Goal: Information Seeking & Learning: Compare options

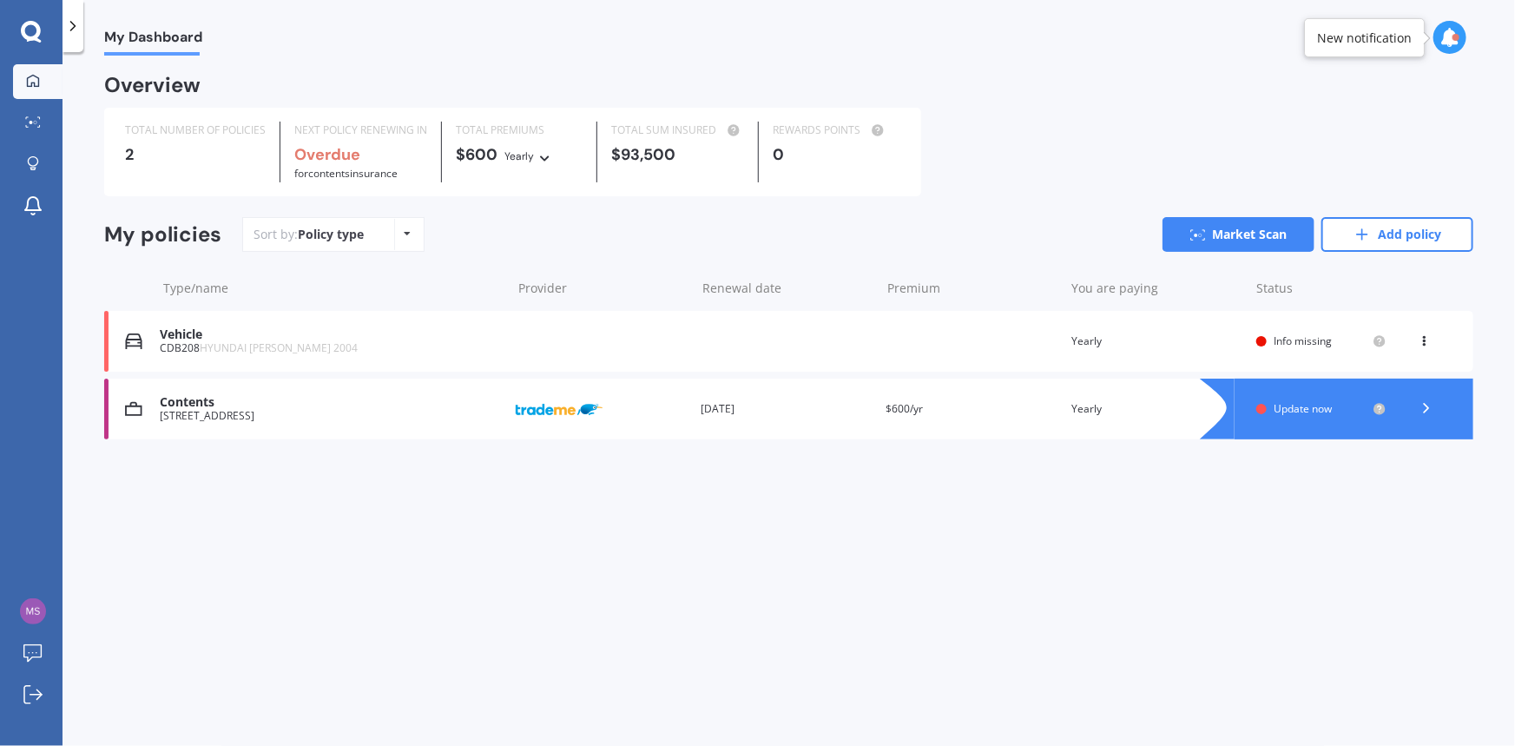
click at [308, 411] on div "[STREET_ADDRESS]" at bounding box center [331, 416] width 342 height 12
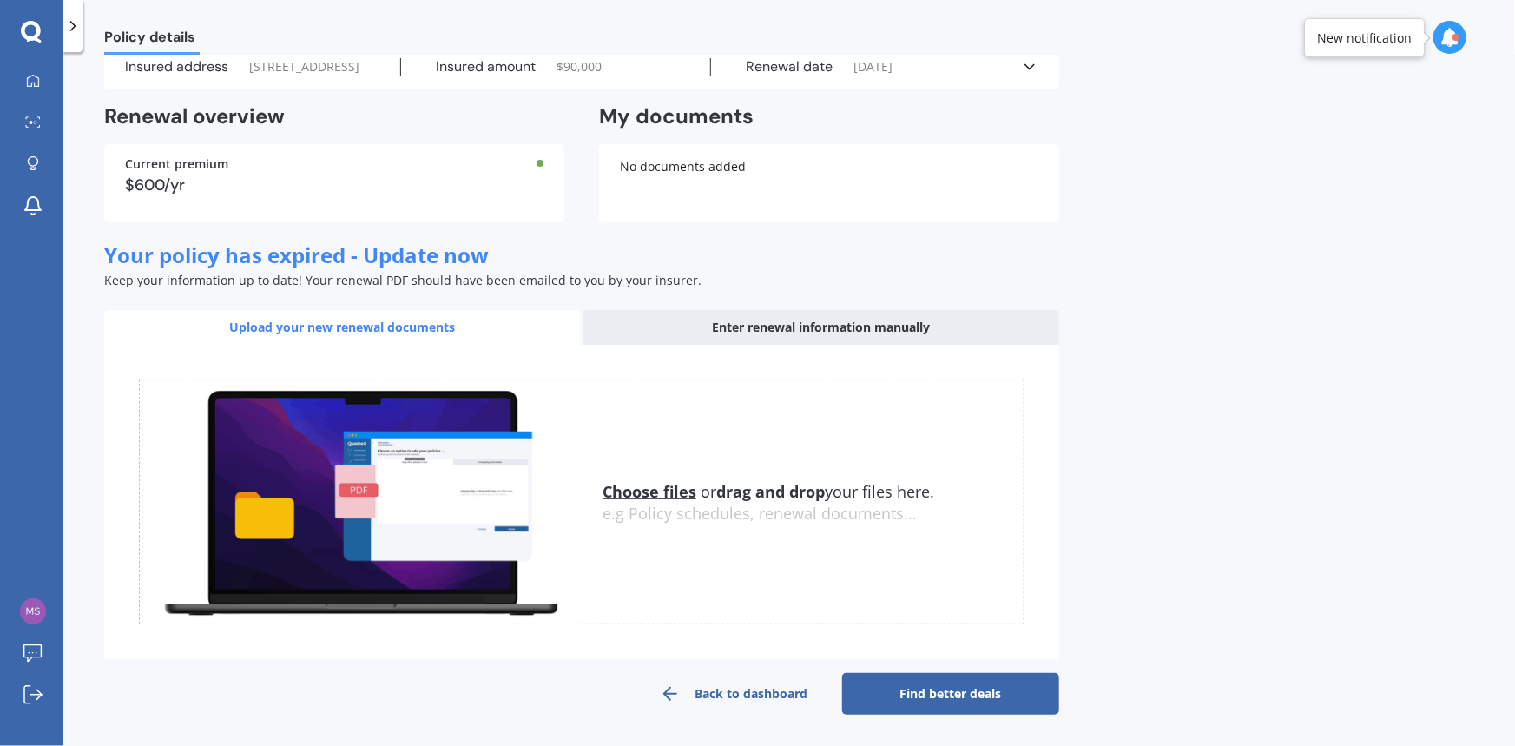
scroll to position [106, 0]
click at [903, 686] on link "Find better deals" at bounding box center [950, 694] width 217 height 42
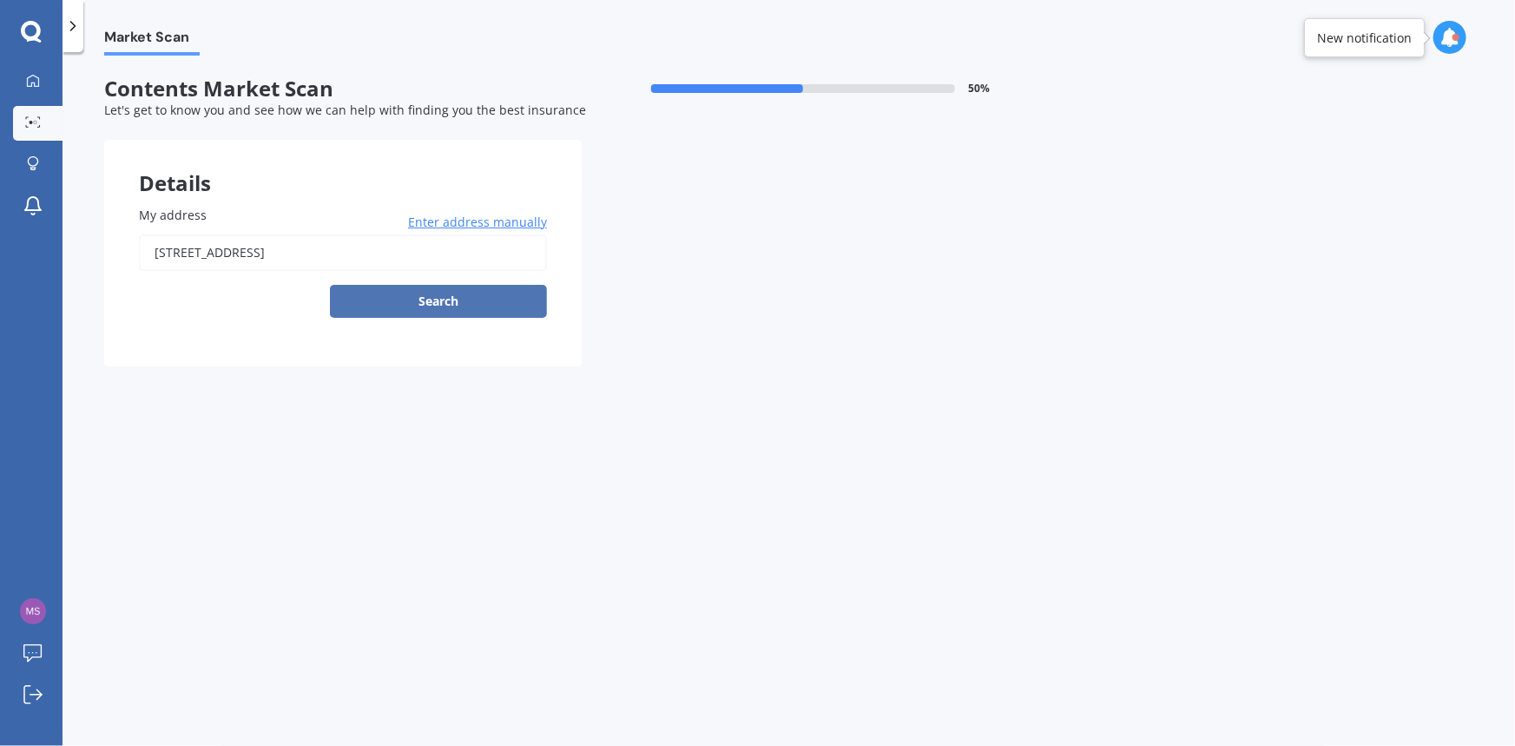
click at [508, 299] on button "Search" at bounding box center [438, 301] width 217 height 33
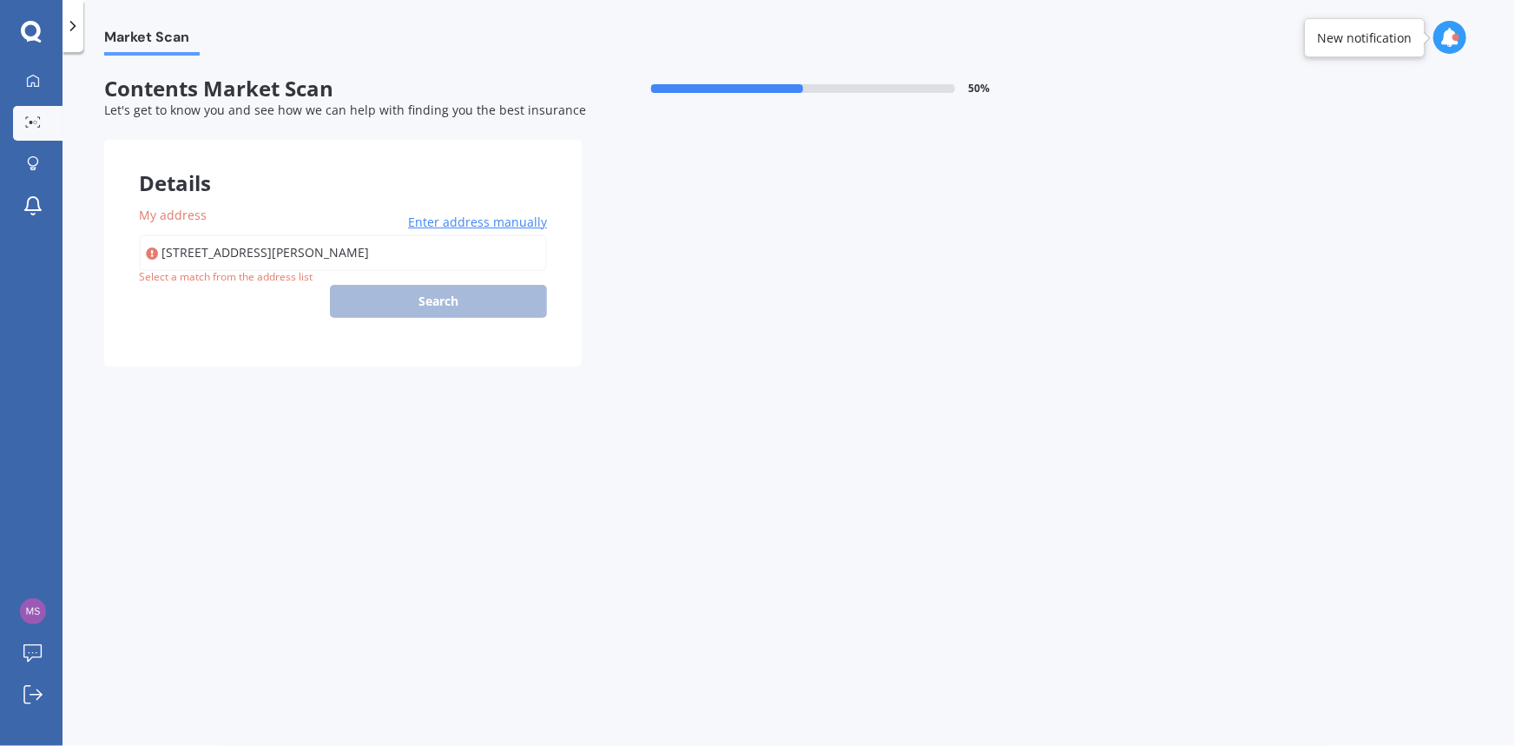
type input "[STREET_ADDRESS][PERSON_NAME]"
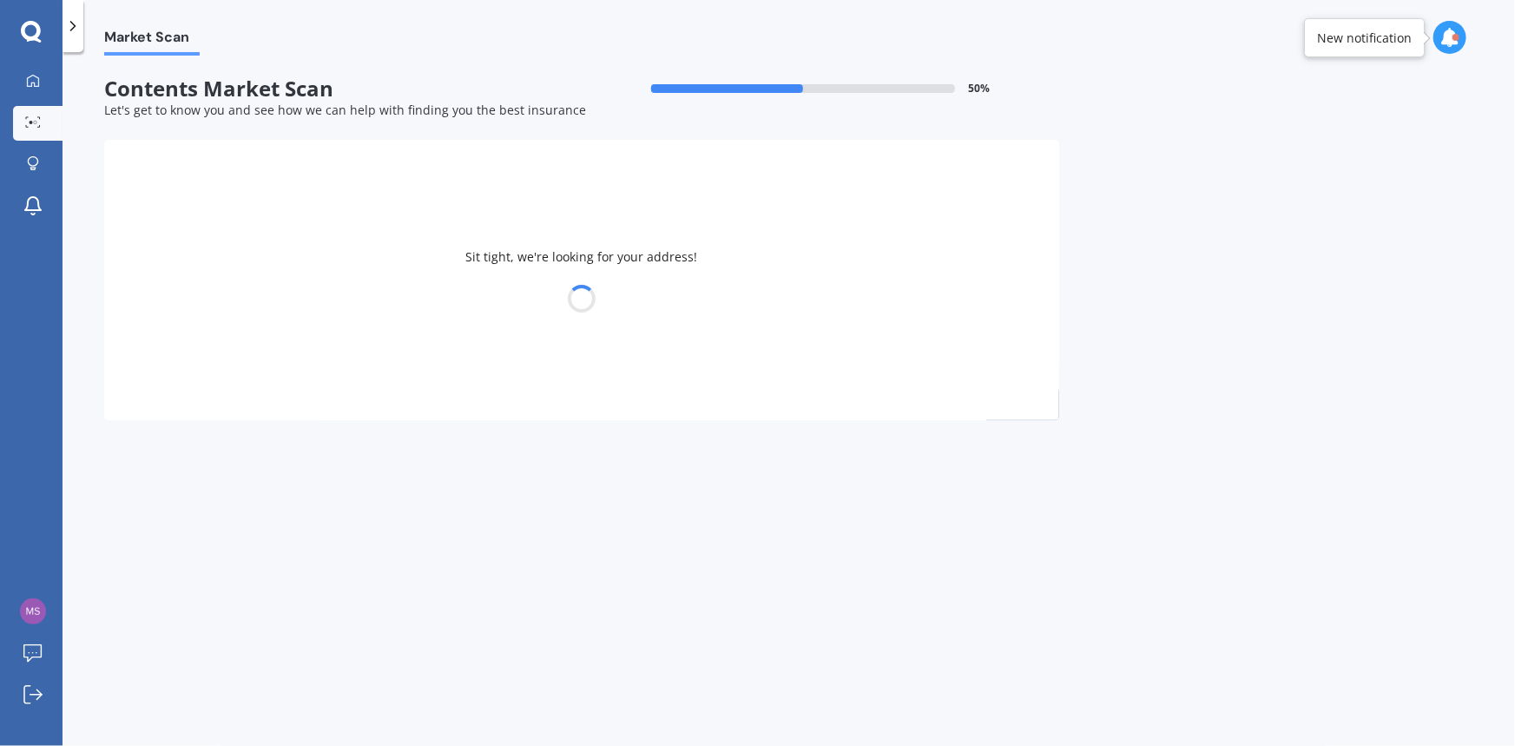
select select "25"
select select "08"
select select "1956"
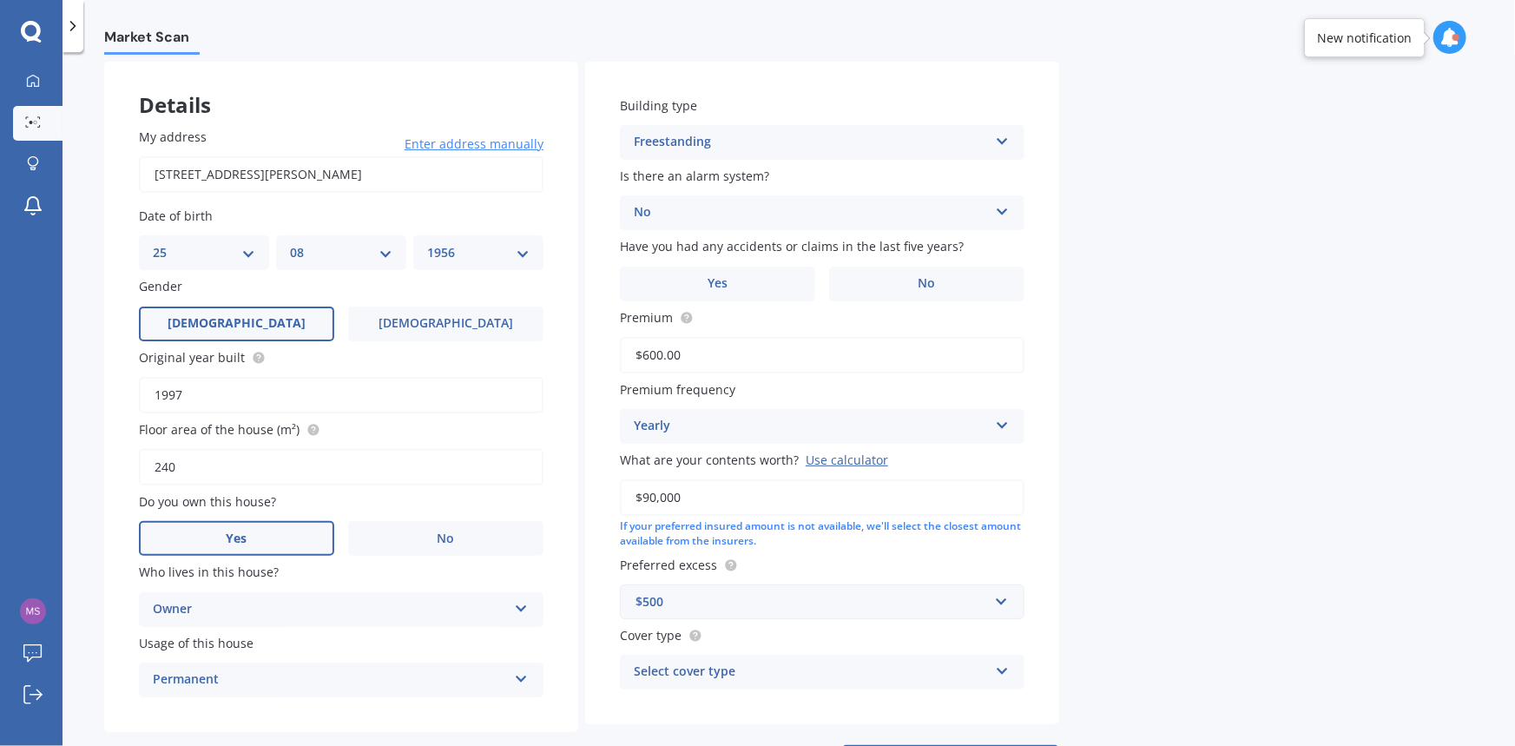
scroll to position [151, 0]
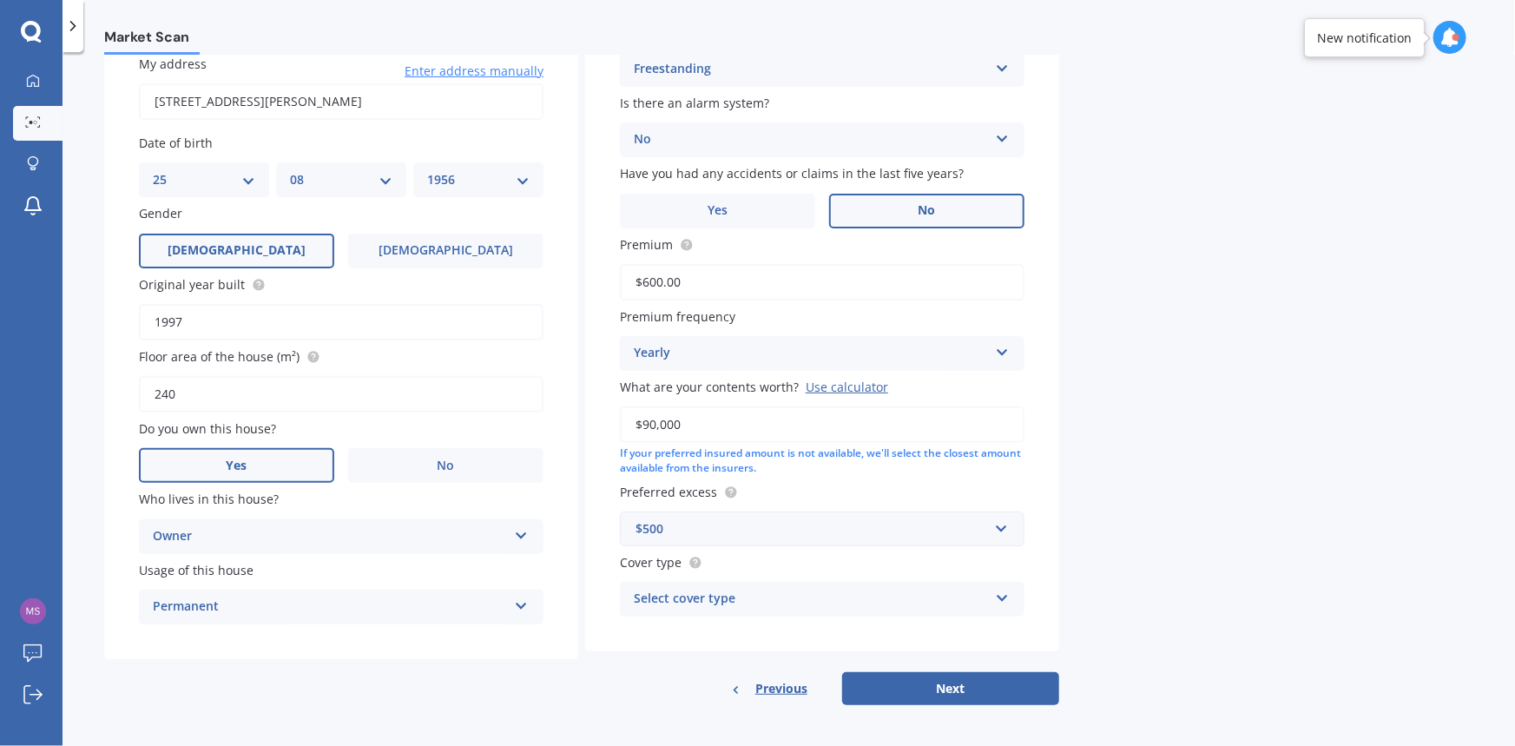
click at [934, 207] on span "No" at bounding box center [926, 210] width 17 height 15
click at [0, 0] on input "No" at bounding box center [0, 0] width 0 height 0
click at [975, 687] on button "Next" at bounding box center [950, 688] width 217 height 33
click at [1005, 600] on icon at bounding box center [1001, 595] width 15 height 12
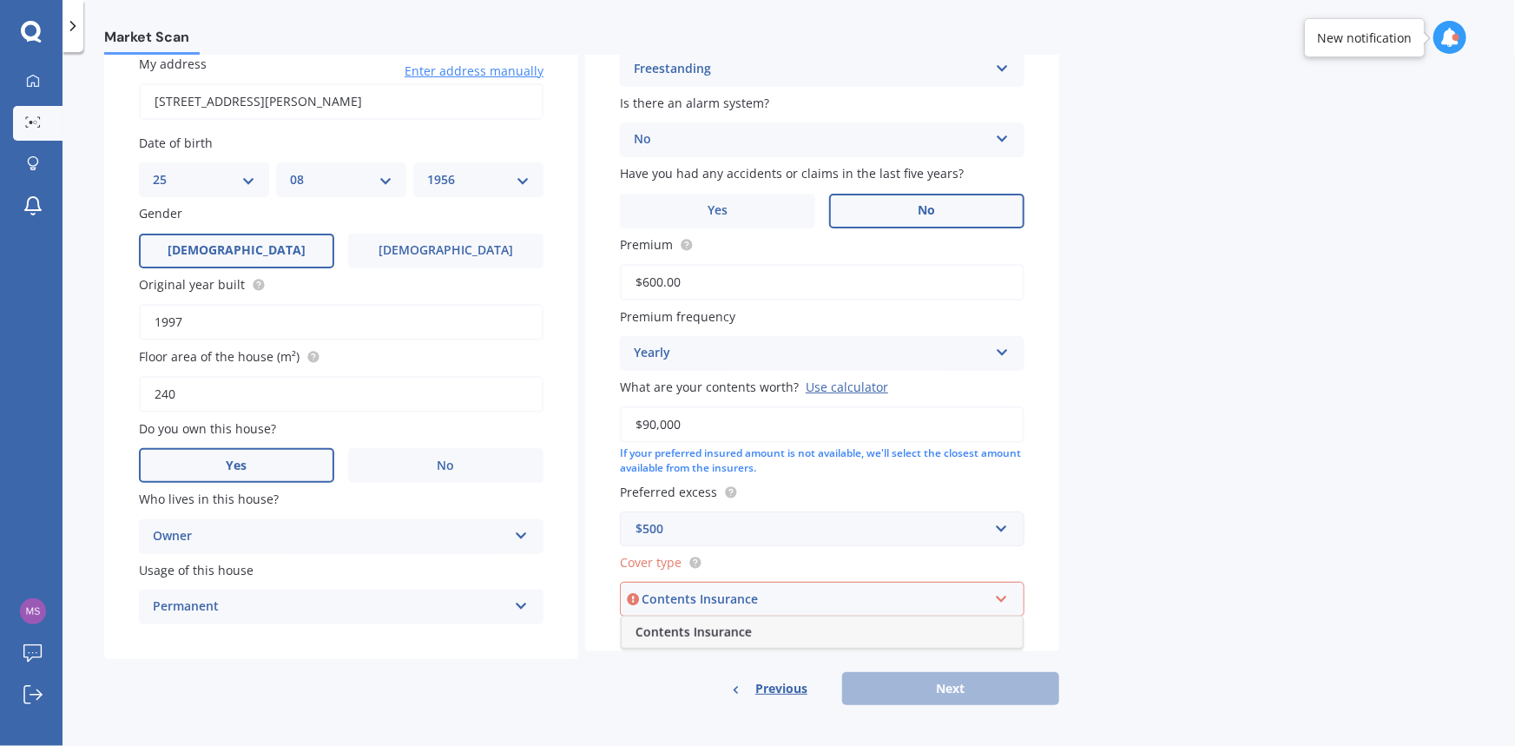
click at [711, 627] on span "Contents Insurance" at bounding box center [693, 631] width 116 height 16
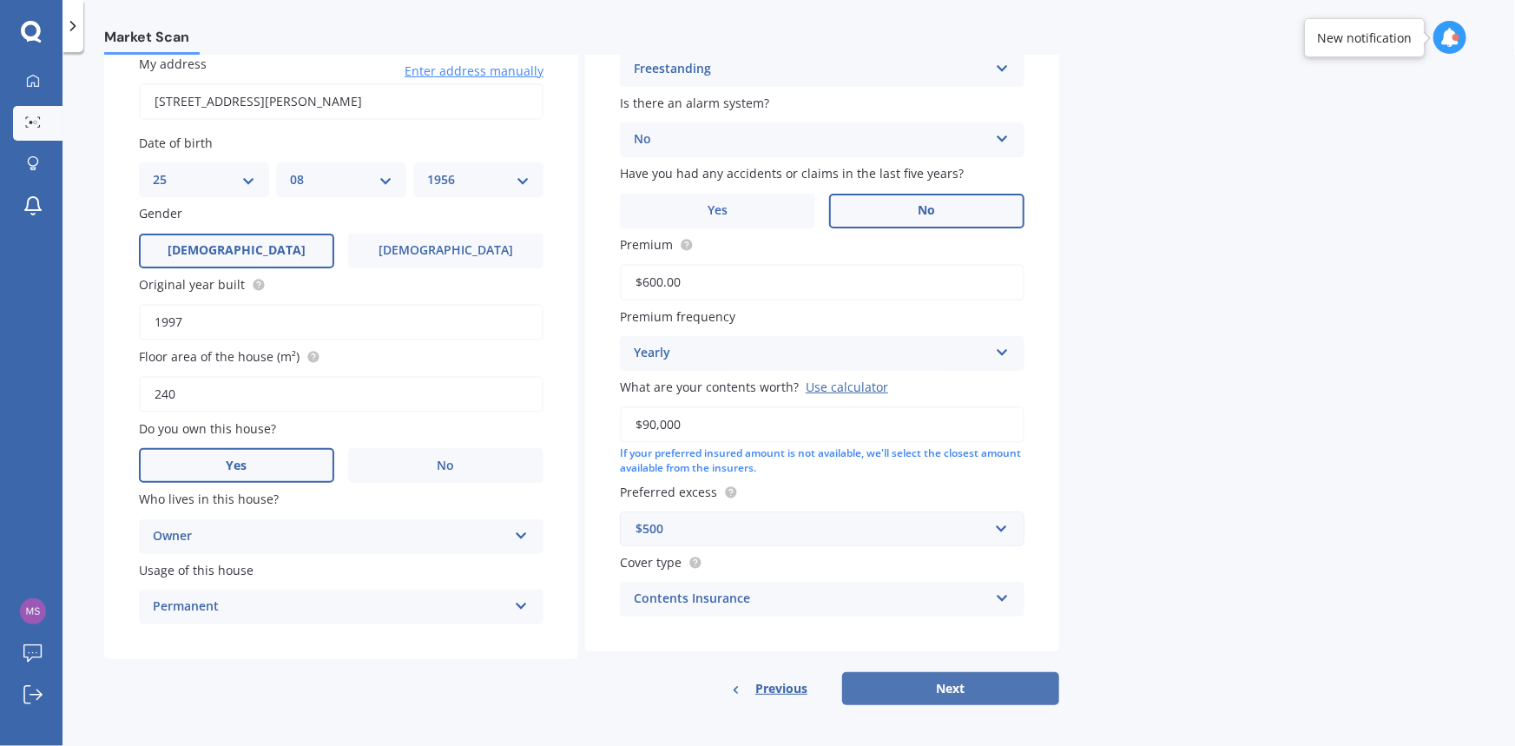
click at [906, 687] on button "Next" at bounding box center [950, 688] width 217 height 33
select select "25"
select select "08"
select select "1956"
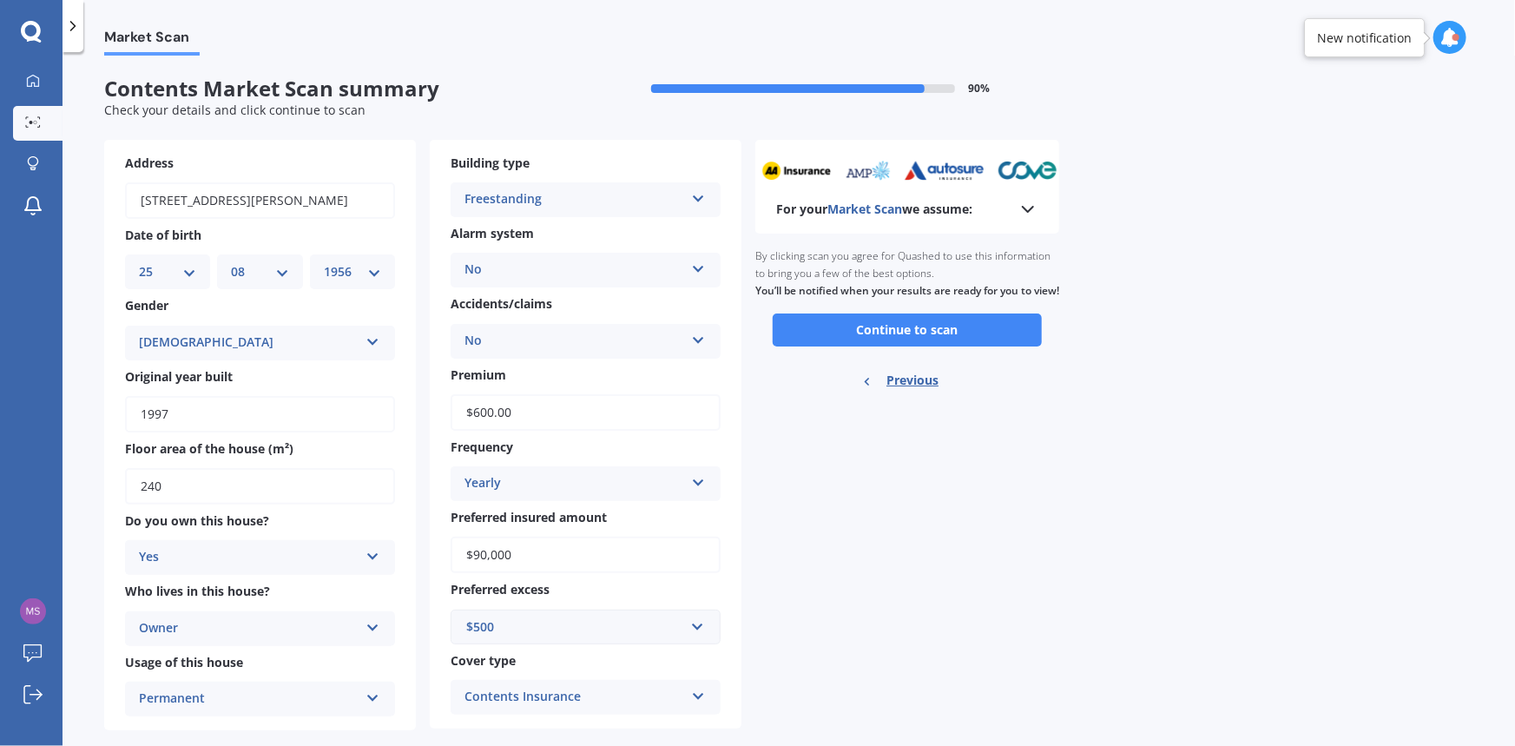
scroll to position [25, 0]
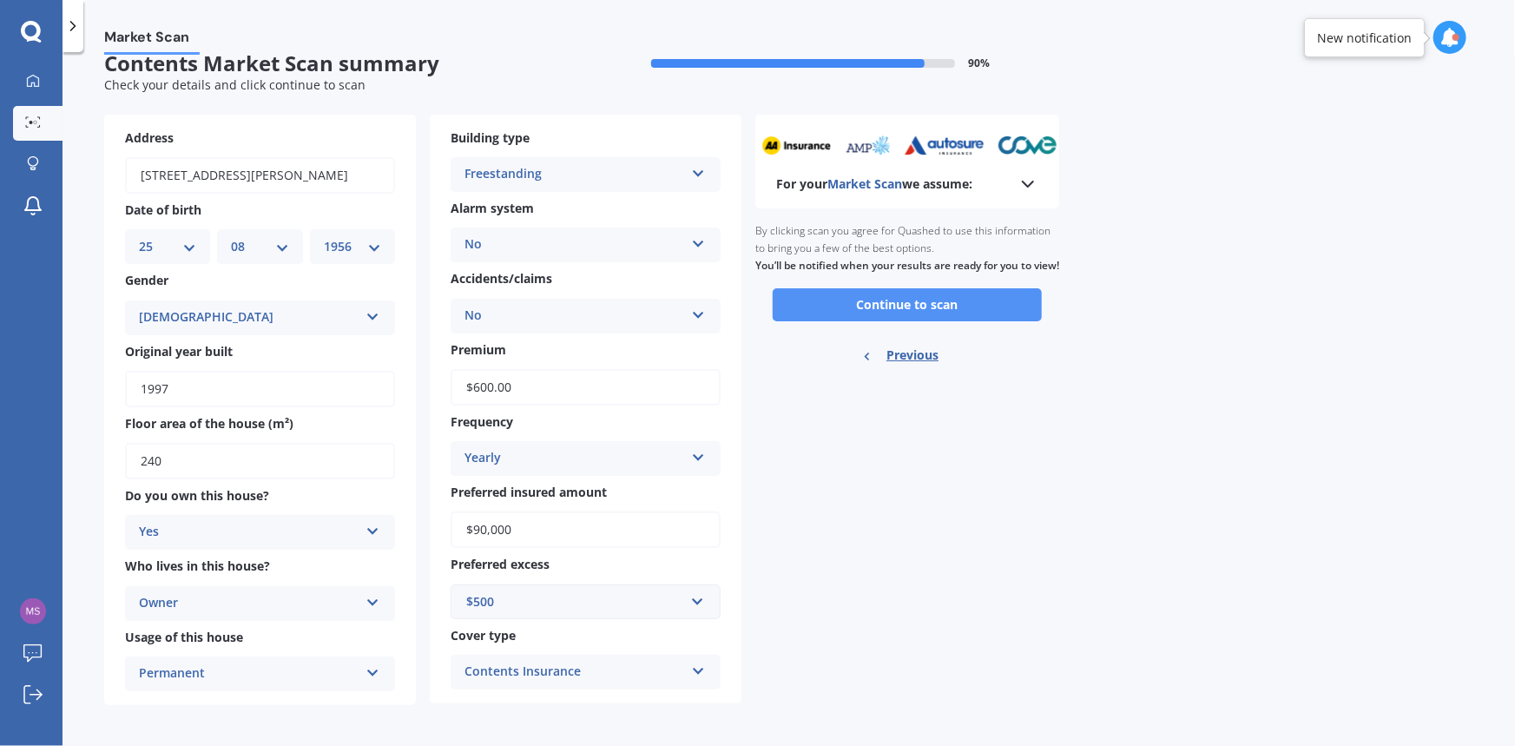
click at [920, 321] on button "Continue to scan" at bounding box center [906, 304] width 269 height 33
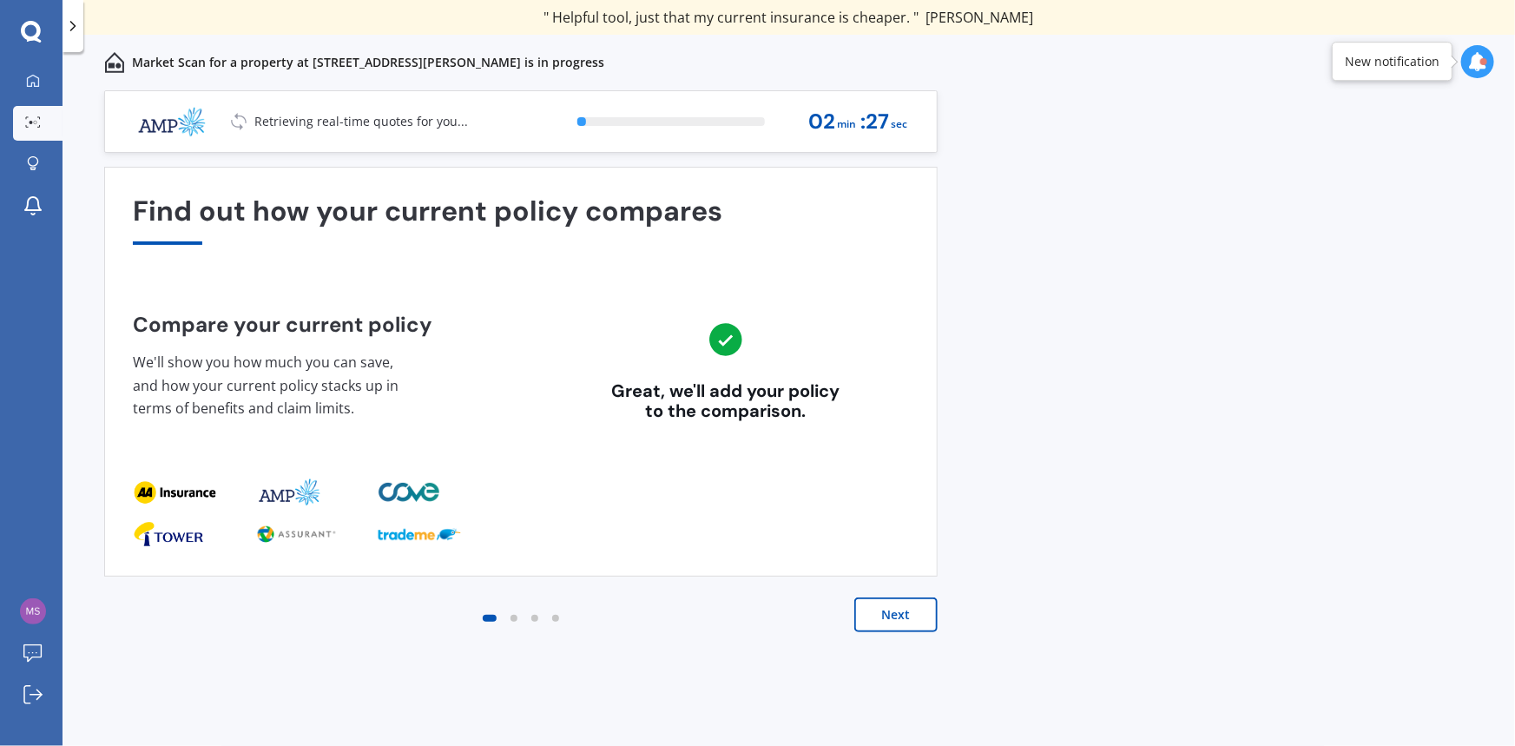
click at [877, 613] on button "Next" at bounding box center [895, 614] width 83 height 35
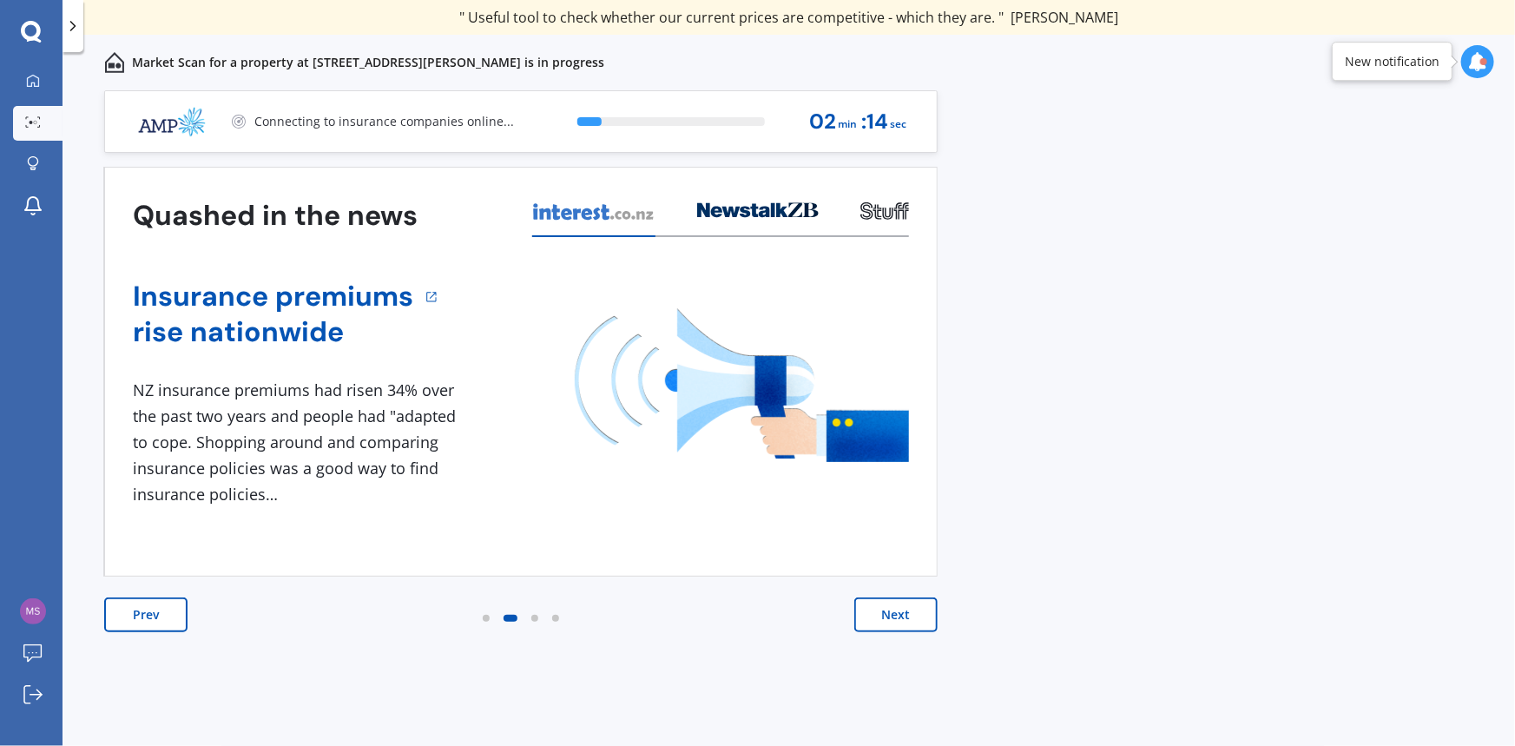
click at [906, 613] on button "Next" at bounding box center [895, 614] width 83 height 35
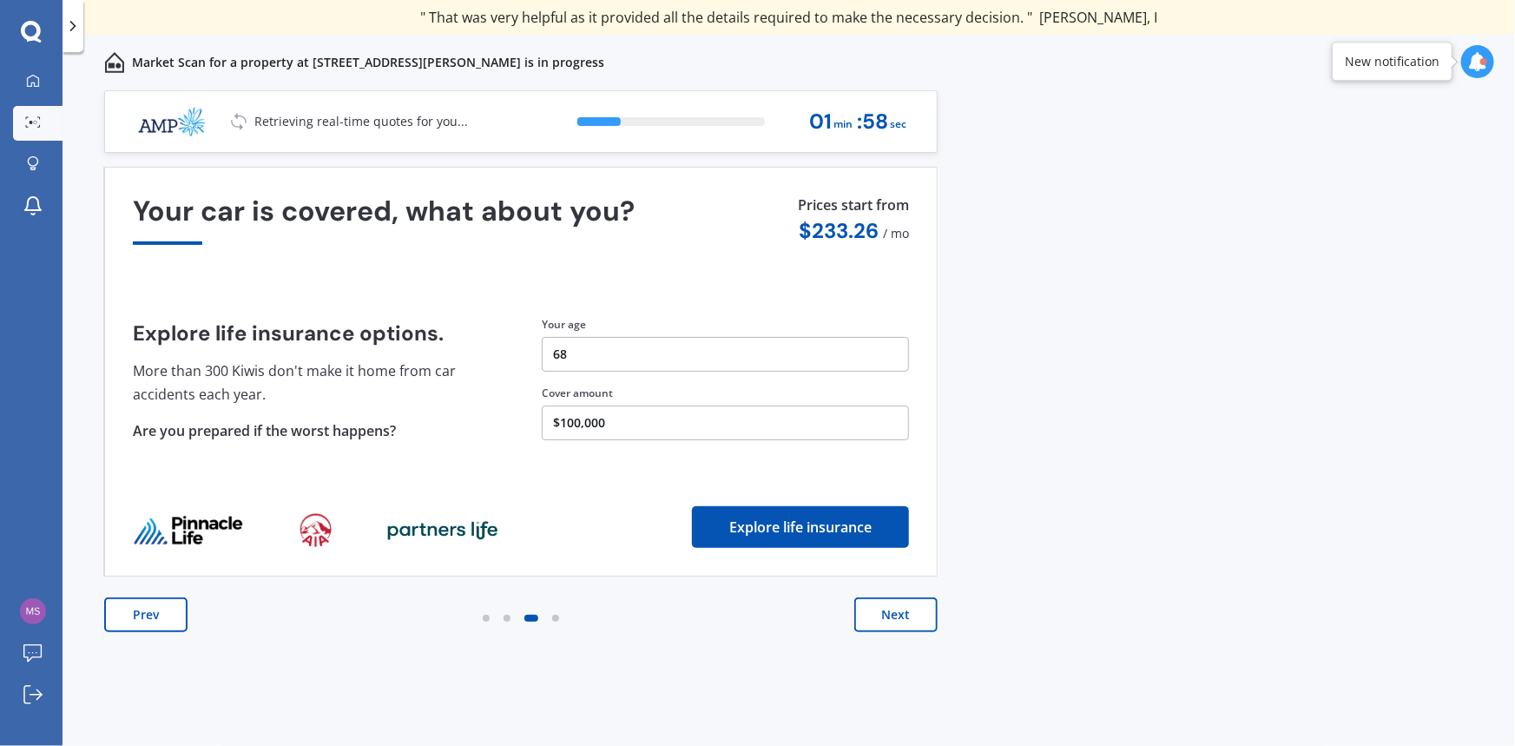
click at [884, 623] on button "Next" at bounding box center [895, 614] width 83 height 35
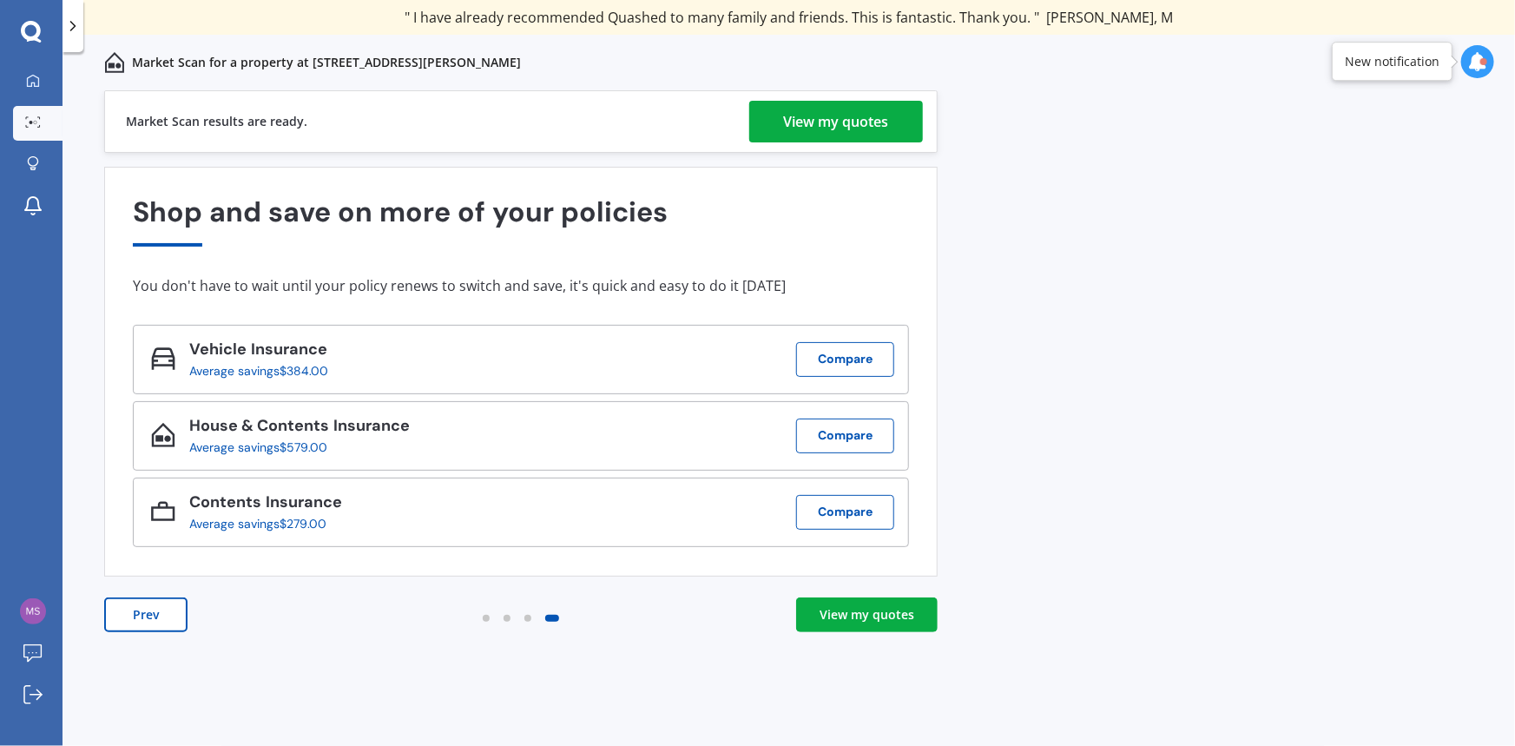
click at [857, 127] on div "View my quotes" at bounding box center [836, 122] width 105 height 42
